Goal: Task Accomplishment & Management: Use online tool/utility

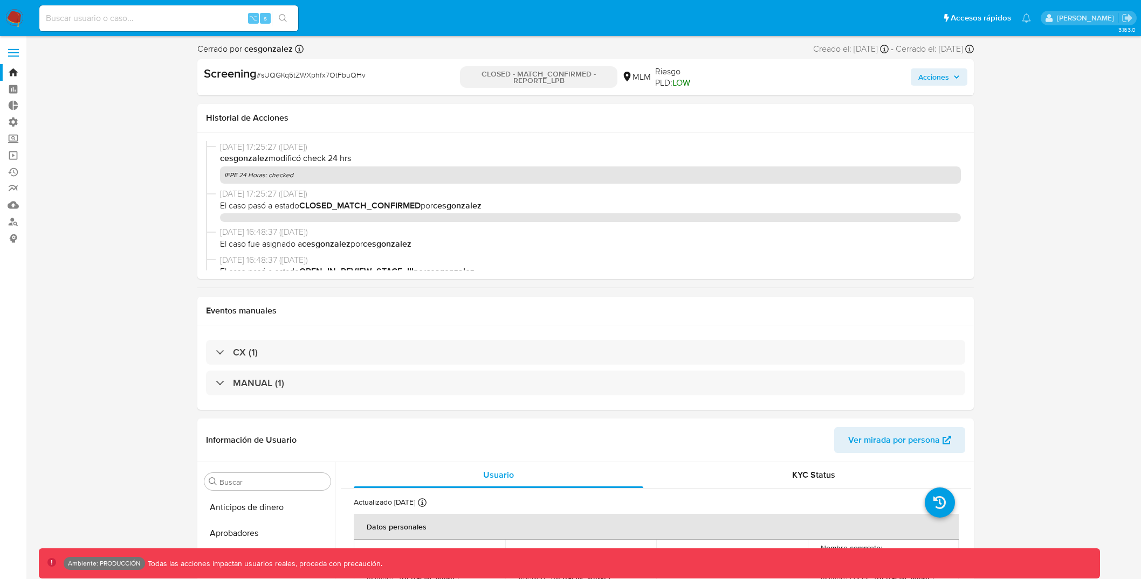
select select "10"
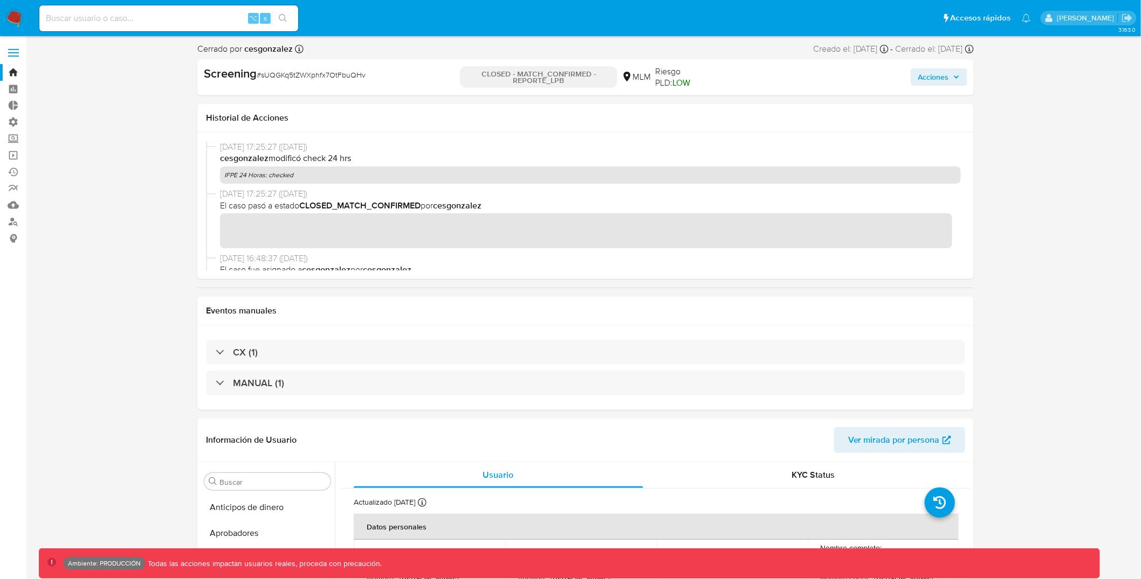
scroll to position [533, 0]
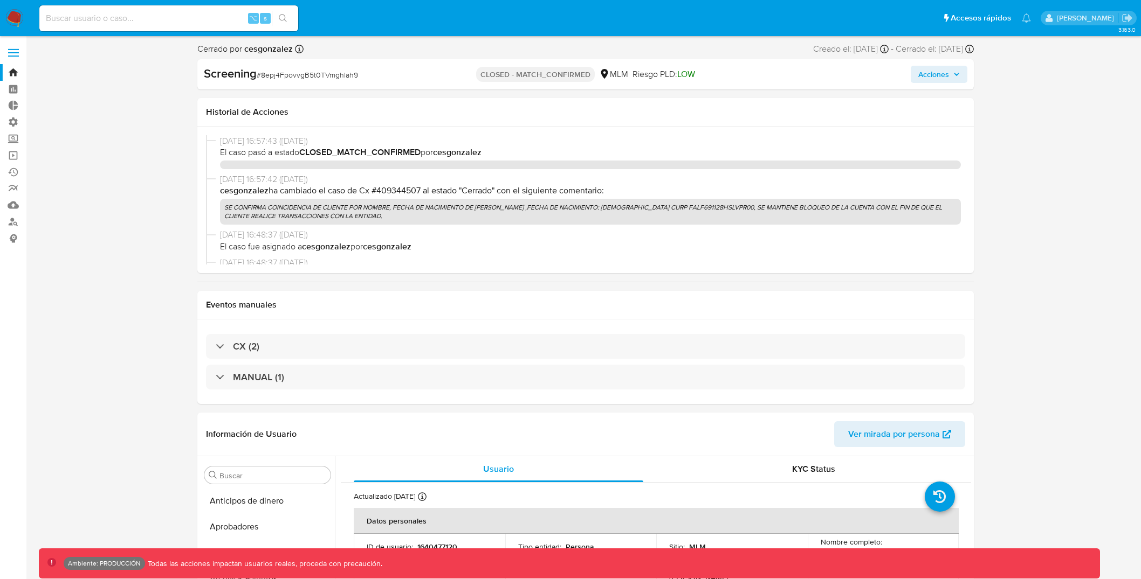
select select "10"
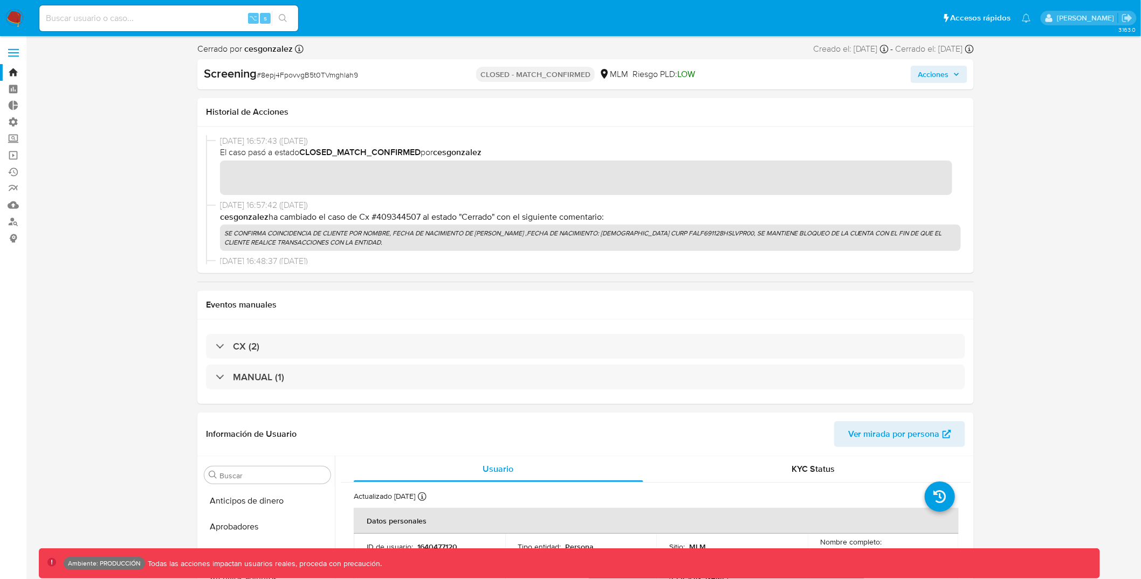
scroll to position [533, 0]
